Goal: Task Accomplishment & Management: Manage account settings

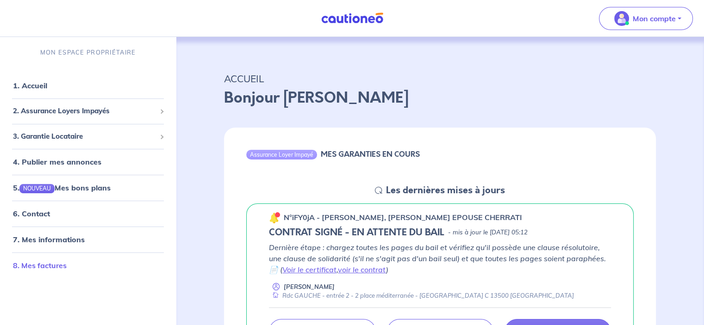
click at [46, 265] on link "8. Mes factures" at bounding box center [40, 265] width 54 height 9
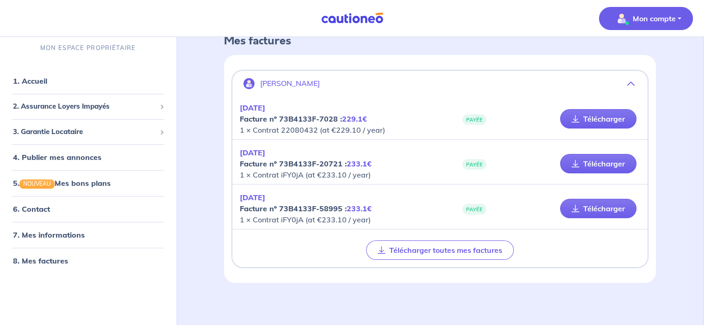
scroll to position [56, 0]
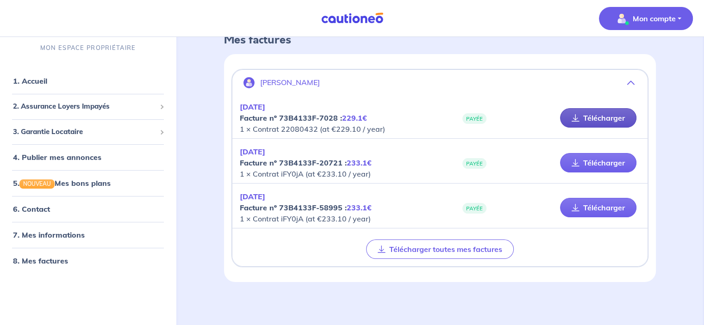
click at [576, 115] on icon at bounding box center [576, 117] width 8 height 7
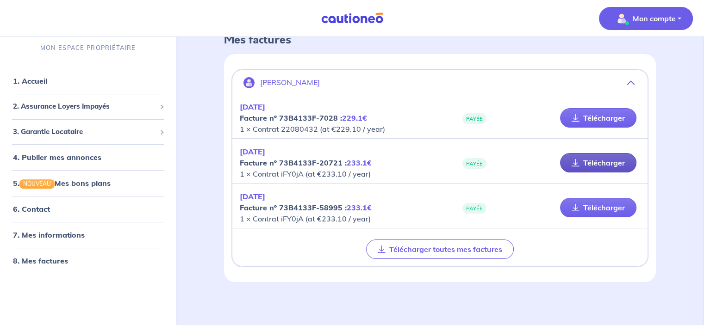
click at [580, 158] on link "Télécharger" at bounding box center [598, 162] width 76 height 19
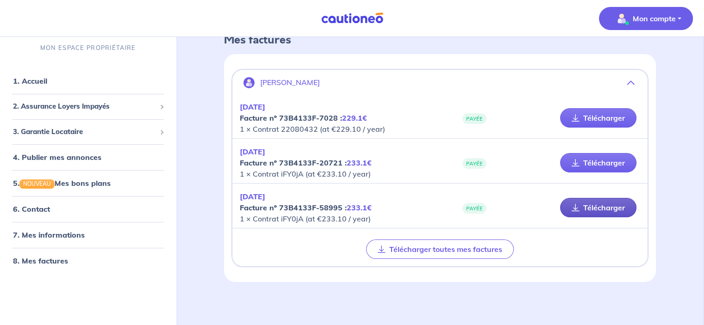
click at [575, 204] on icon at bounding box center [576, 207] width 8 height 7
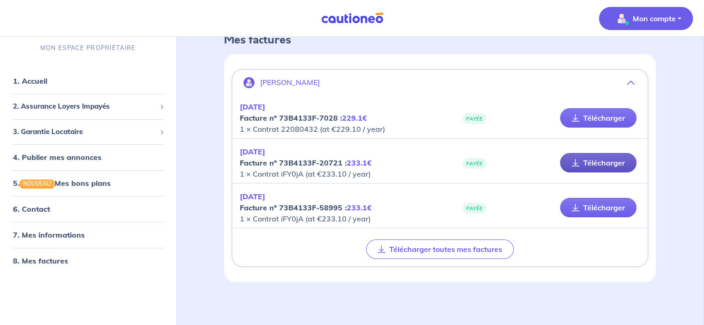
click at [573, 158] on link "Télécharger" at bounding box center [598, 162] width 76 height 19
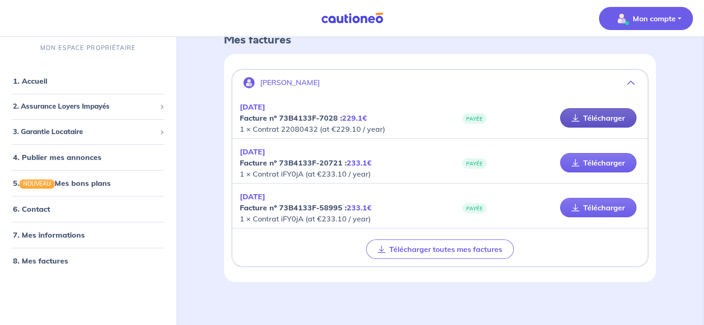
click at [595, 116] on link "Télécharger" at bounding box center [598, 117] width 76 height 19
click at [67, 184] on link "5. NOUVEAU Mes bons plans" at bounding box center [61, 183] width 96 height 9
click at [617, 22] on img "button" at bounding box center [621, 18] width 15 height 15
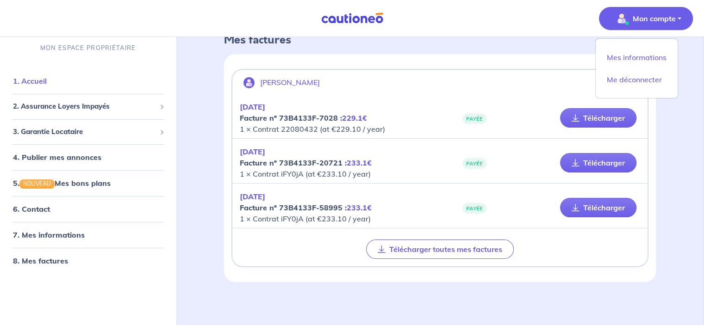
click at [45, 80] on link "1. Accueil" at bounding box center [30, 80] width 34 height 9
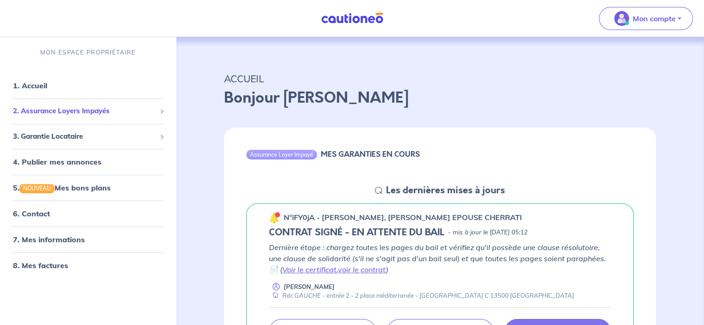
click at [45, 113] on span "2. Assurance Loyers Impayés" at bounding box center [84, 111] width 143 height 11
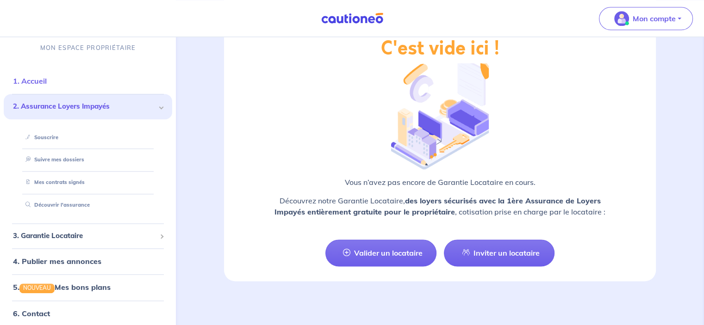
click at [47, 83] on link "1. Accueil" at bounding box center [30, 80] width 34 height 9
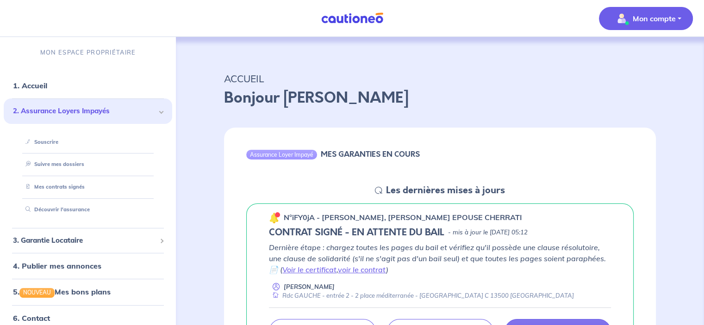
click at [648, 23] on p "Mon compte" at bounding box center [654, 18] width 43 height 11
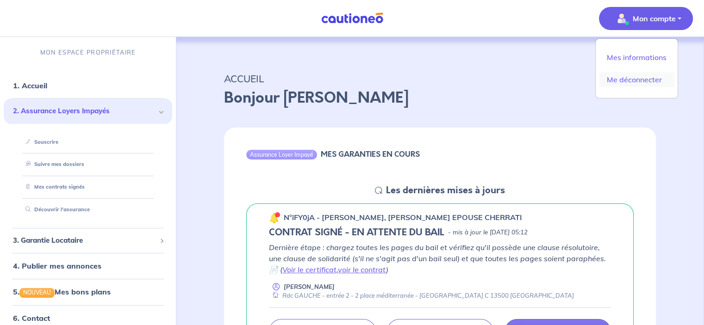
click at [648, 81] on link "Me déconnecter" at bounding box center [637, 79] width 75 height 15
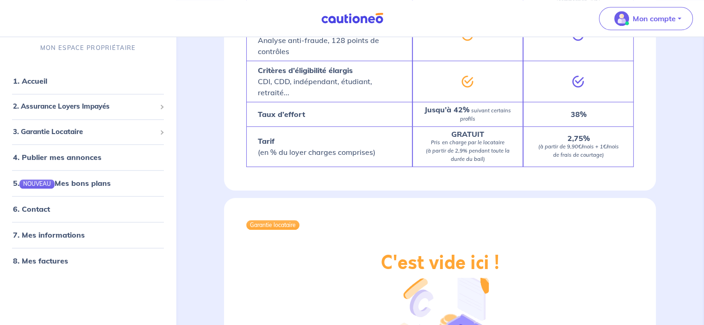
scroll to position [1233, 0]
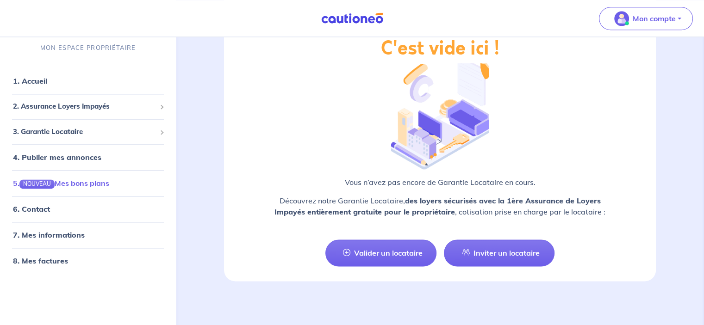
click at [72, 183] on link "5. NOUVEAU Mes bons plans" at bounding box center [61, 183] width 96 height 9
